Goal: Task Accomplishment & Management: Use online tool/utility

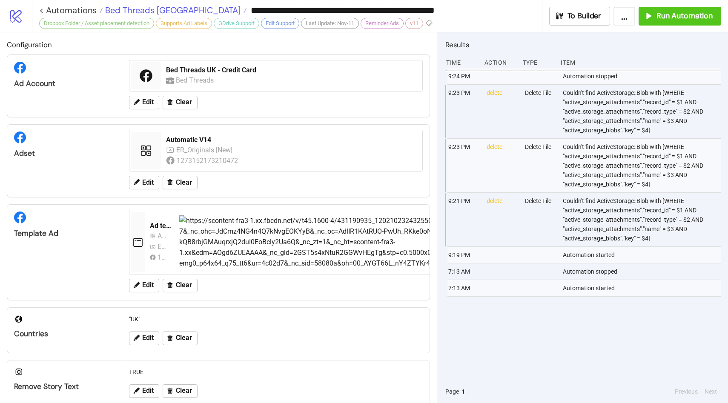
click at [132, 7] on span "Bed Threads [GEOGRAPHIC_DATA]" at bounding box center [172, 10] width 138 height 11
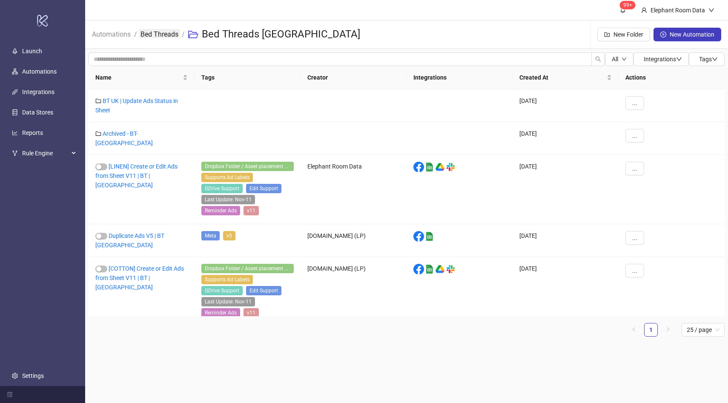
click at [152, 37] on link "Bed Threads" at bounding box center [159, 33] width 41 height 9
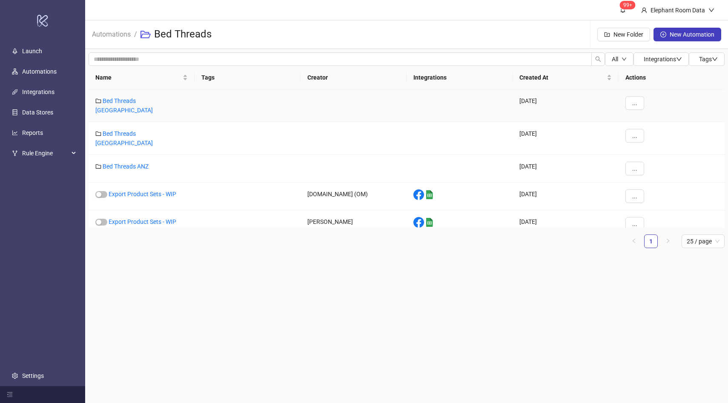
click at [137, 106] on div "Bed Threads [GEOGRAPHIC_DATA]" at bounding box center [142, 105] width 106 height 33
click at [136, 101] on link "Bed Threads [GEOGRAPHIC_DATA]" at bounding box center [123, 106] width 57 height 16
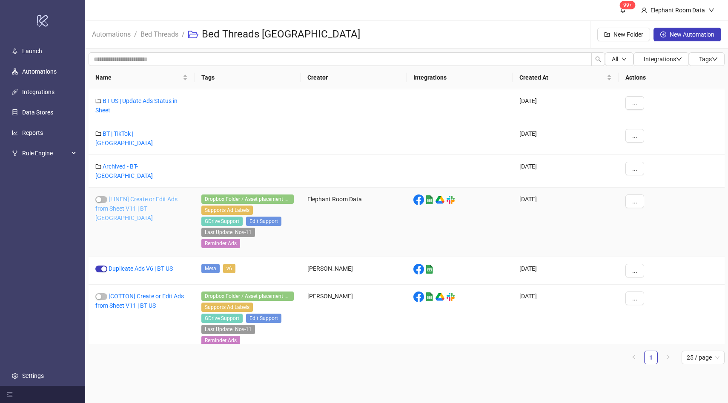
click at [136, 197] on link "[LINEN] Create or Edit Ads from Sheet V11 | BT [GEOGRAPHIC_DATA]" at bounding box center [136, 209] width 82 height 26
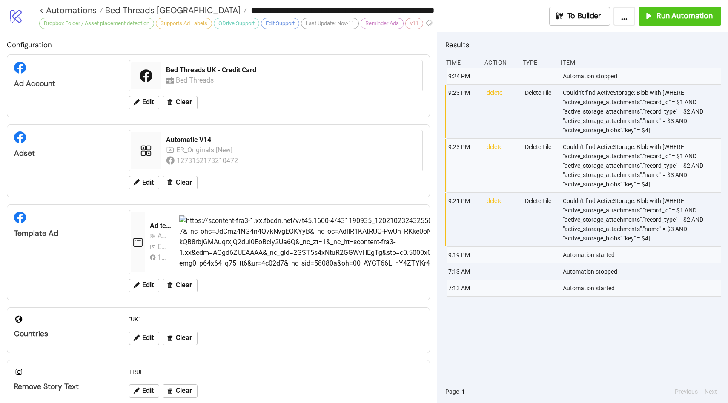
type input "**********"
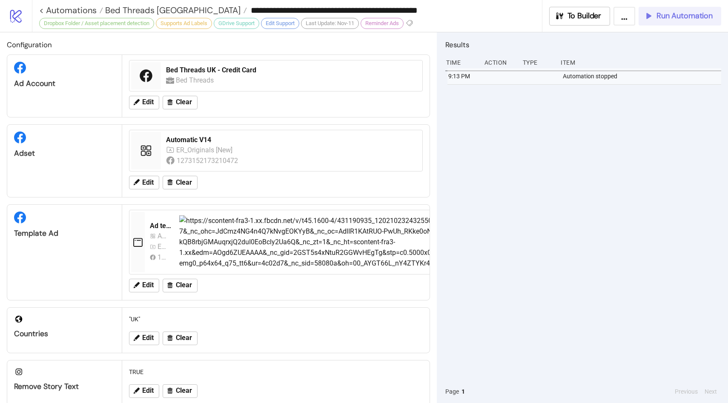
click at [667, 19] on span "Run Automation" at bounding box center [685, 16] width 56 height 10
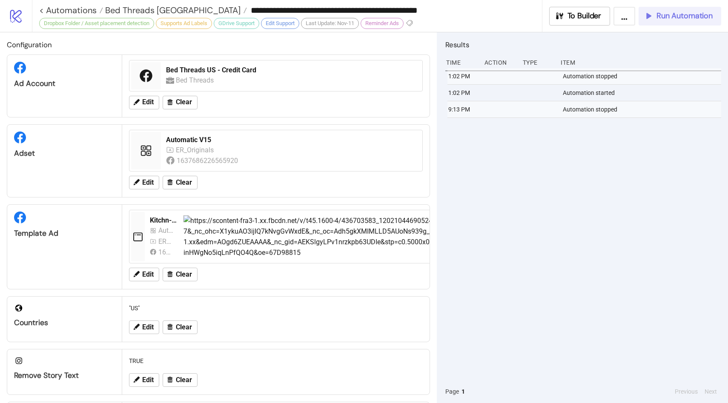
click at [676, 7] on button "Run Automation" at bounding box center [680, 16] width 83 height 19
